Goal: Information Seeking & Learning: Learn about a topic

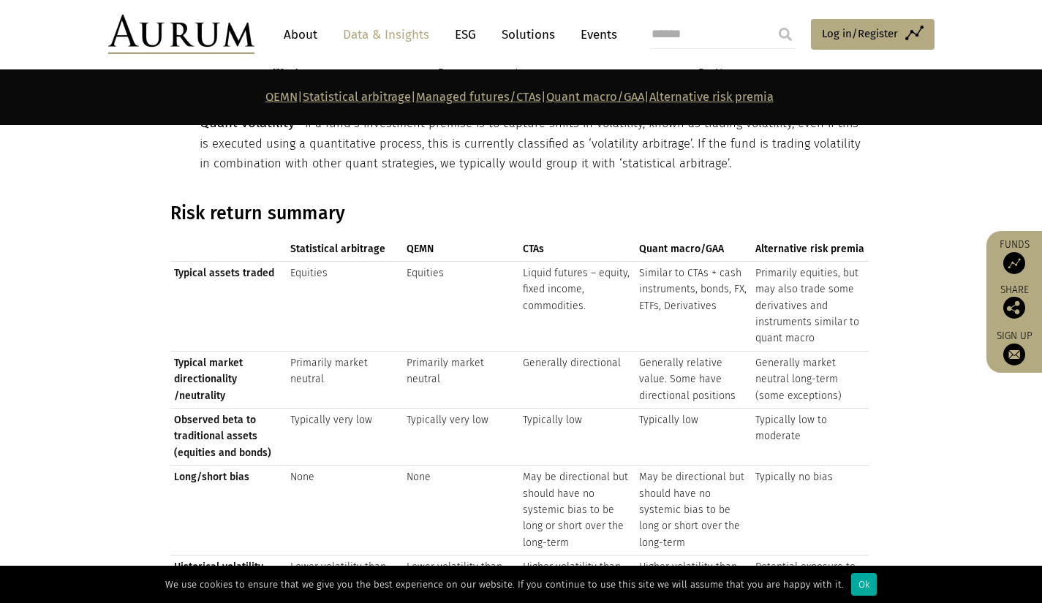
scroll to position [1622, 0]
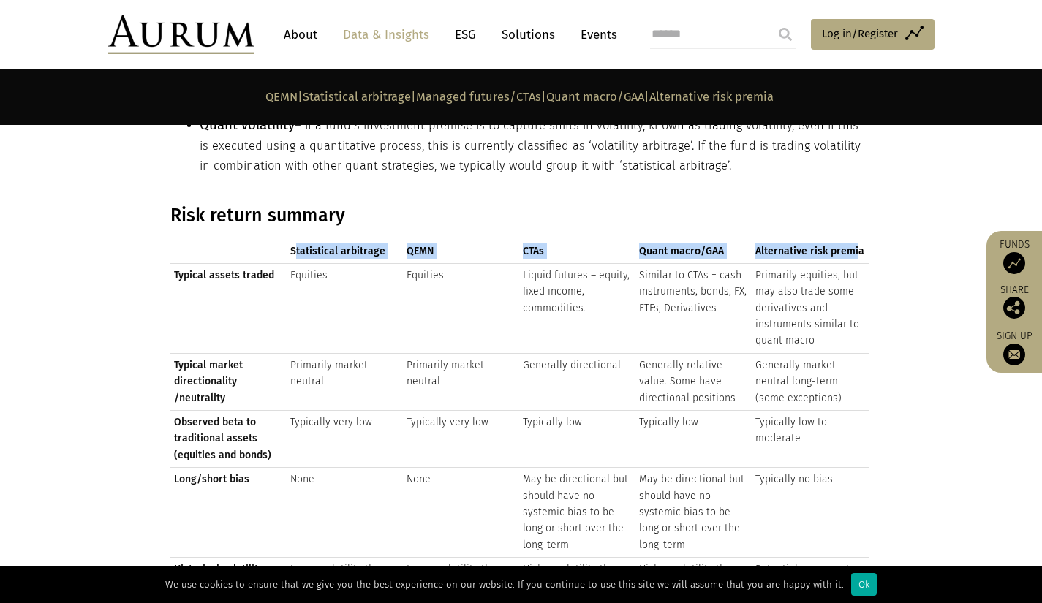
drag, startPoint x: 294, startPoint y: 240, endPoint x: 855, endPoint y: 233, distance: 560.9
click at [855, 240] on tr "Statistical arbitrage QEMN CTAs Quant macro/GAA Alternative risk premia" at bounding box center [519, 251] width 698 height 23
copy tr "tatistical arbitrage QEMN CTAs Quant macro/GAA Alternative risk premia"
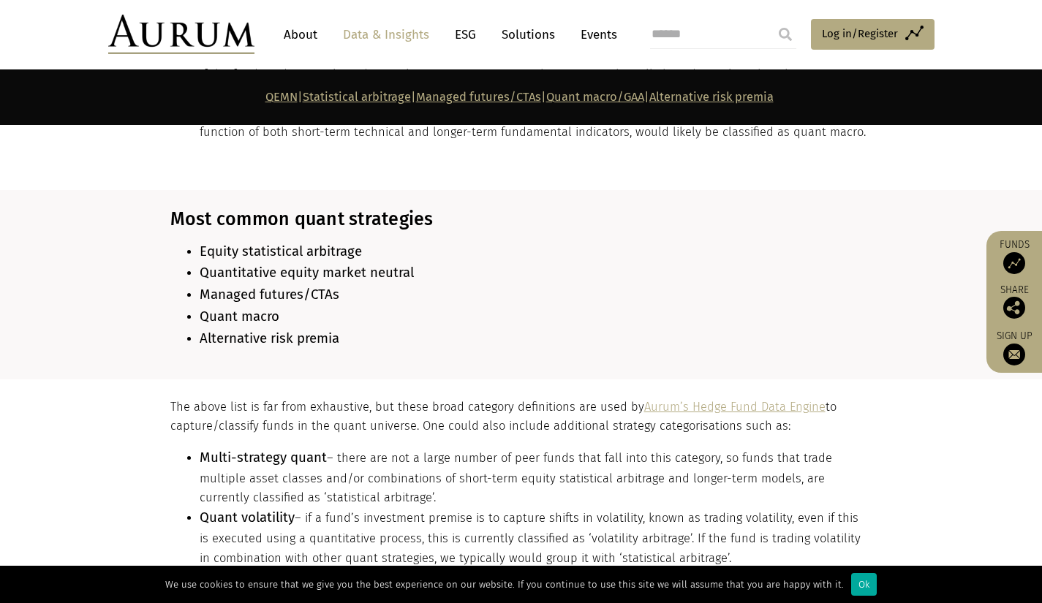
scroll to position [1225, 0]
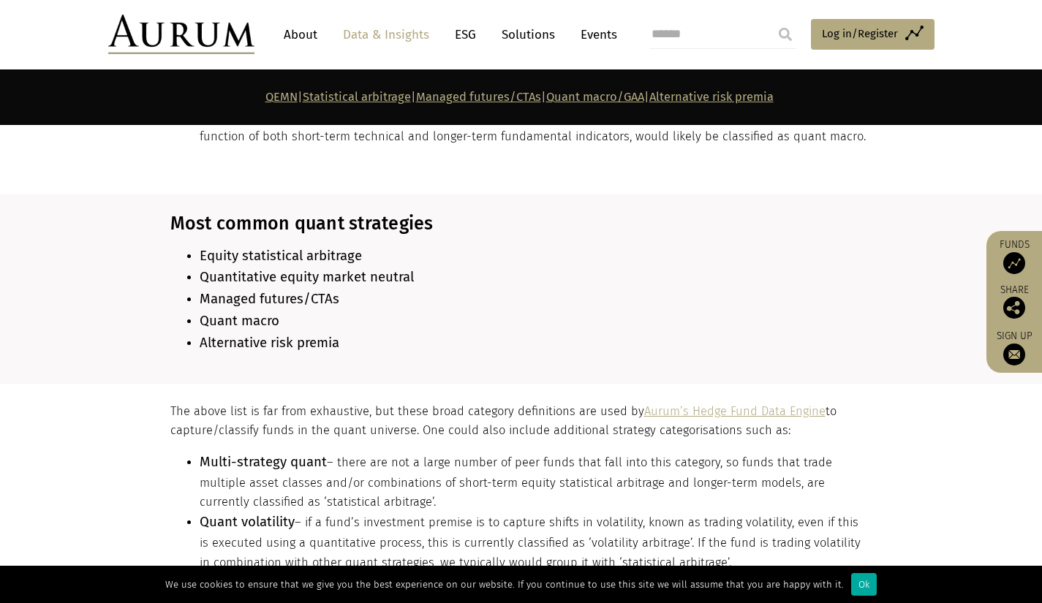
click at [439, 270] on li "Quantitative equity market neutral" at bounding box center [534, 278] width 669 height 22
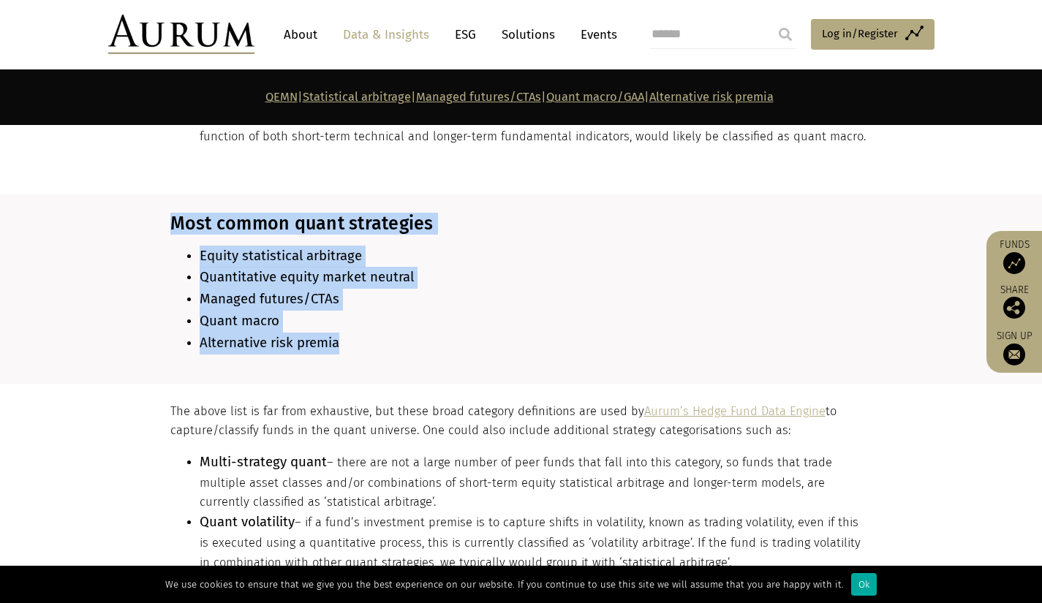
drag, startPoint x: 303, startPoint y: 314, endPoint x: 161, endPoint y: 216, distance: 172.8
click at [161, 216] on div "Most common quant strategies Equity statistical arbitrage Quantitative equity m…" at bounding box center [521, 289] width 731 height 153
copy div "Most common quant strategies Equity statistical arbitrage Quantitative equity m…"
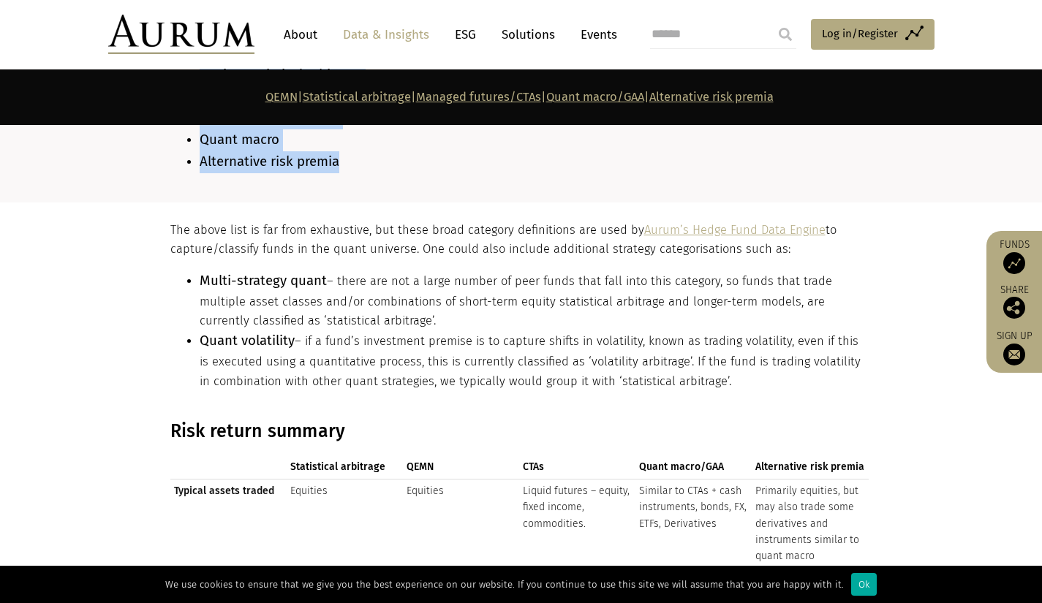
scroll to position [1304, 0]
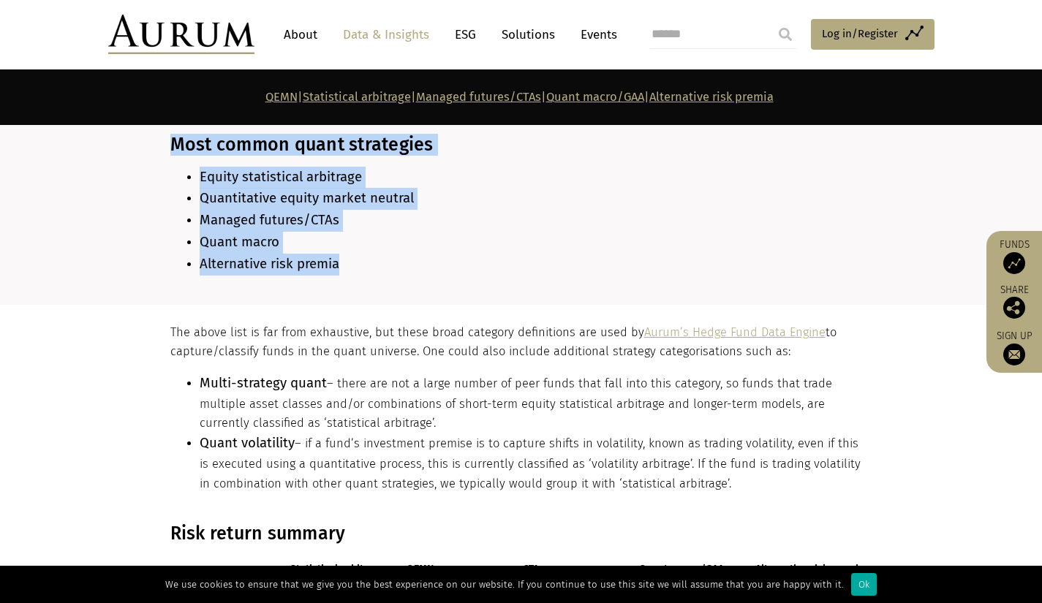
click at [654, 325] on link "Aurum’s Hedge Fund Data Engine" at bounding box center [734, 332] width 181 height 14
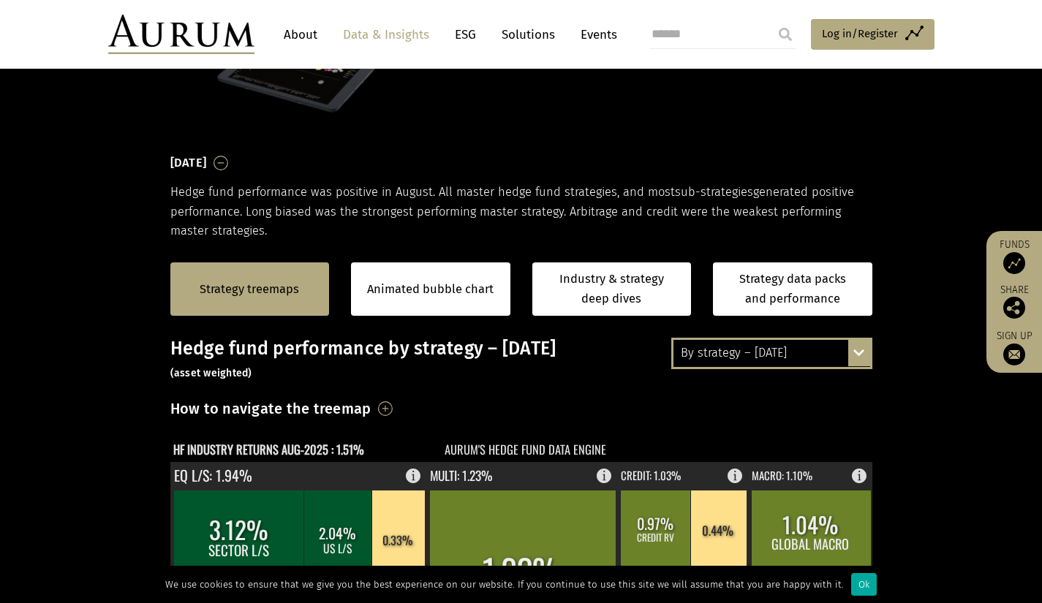
scroll to position [148, 0]
